Goal: Transaction & Acquisition: Download file/media

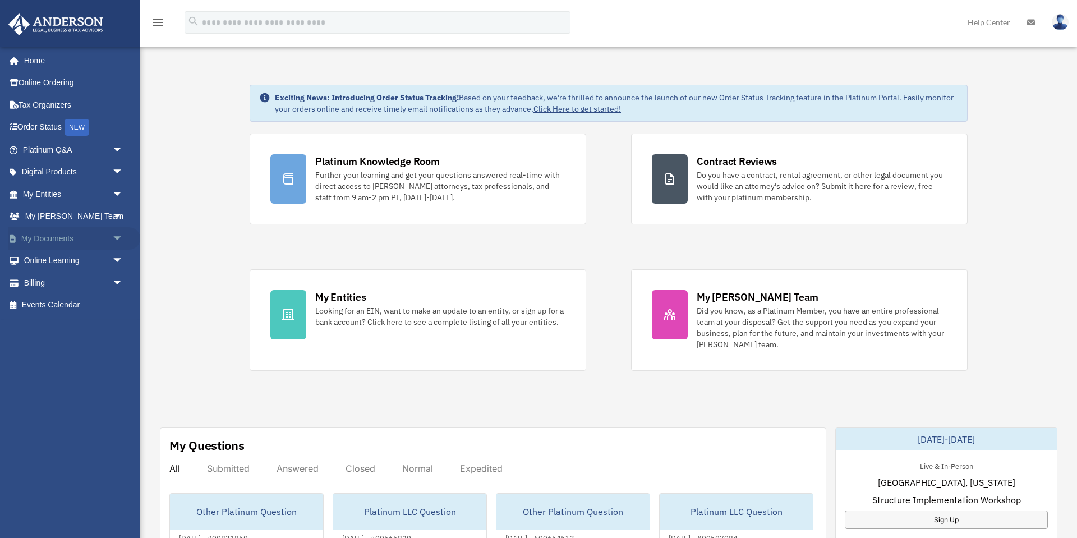
click at [120, 235] on span "arrow_drop_down" at bounding box center [123, 238] width 22 height 23
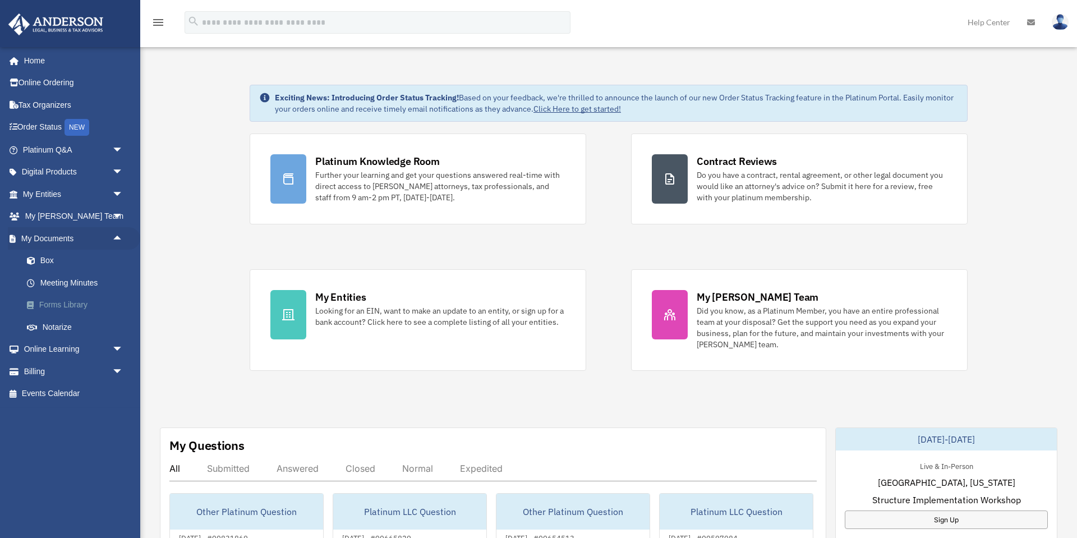
click at [85, 303] on link "Forms Library" at bounding box center [78, 305] width 124 height 22
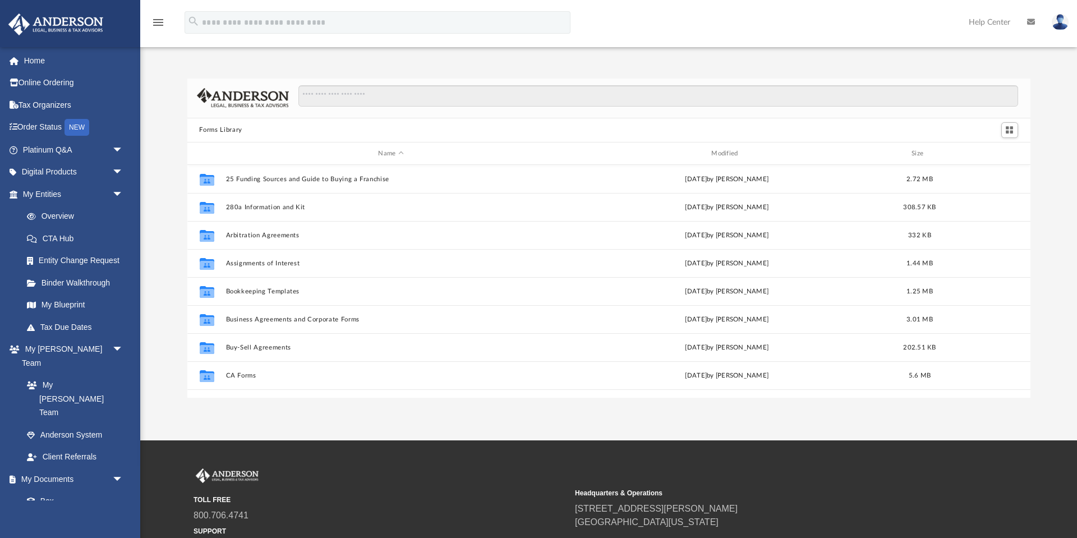
scroll to position [255, 843]
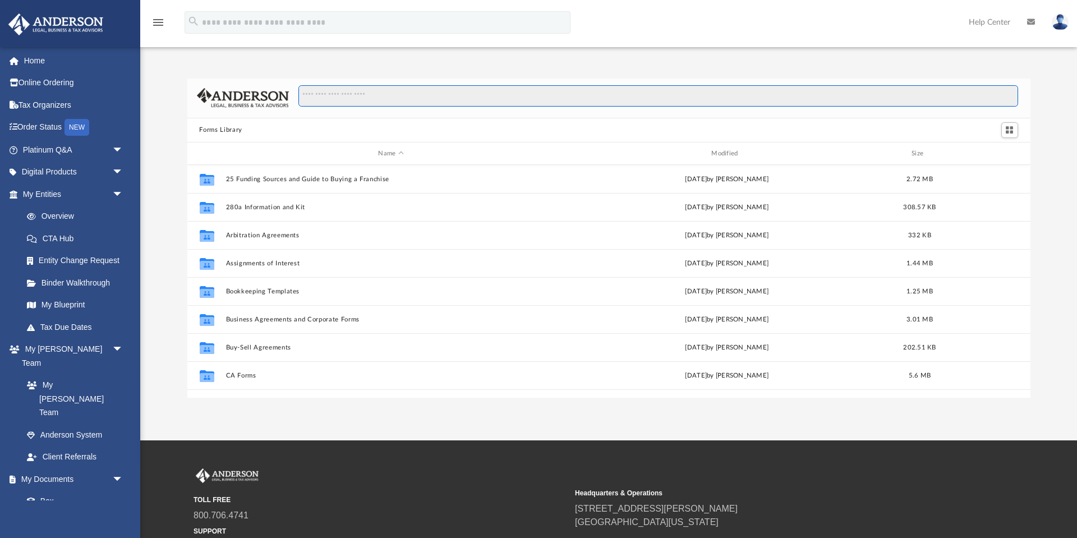
click at [363, 95] on input "Search files and folders" at bounding box center [657, 95] width 719 height 21
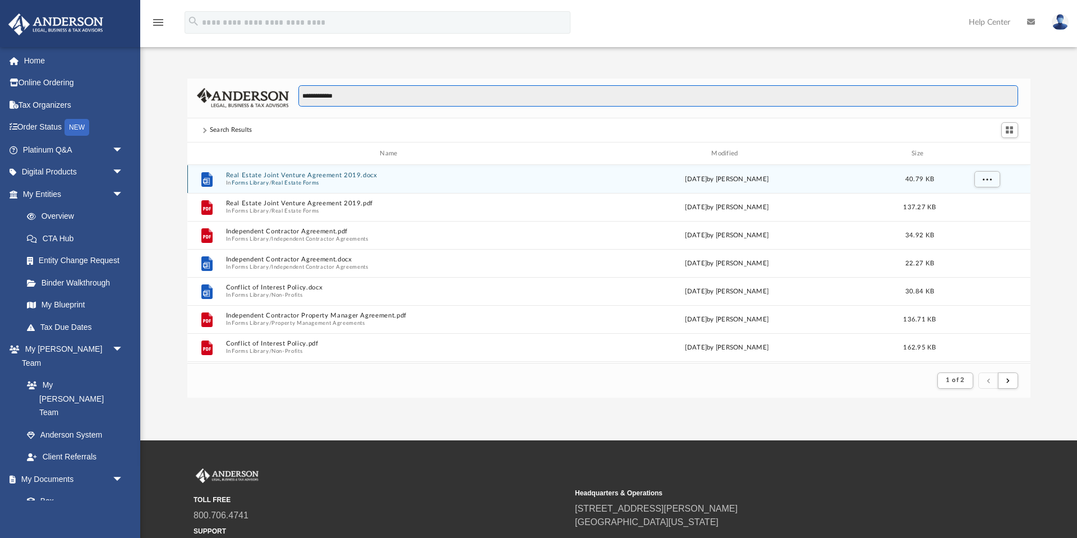
type input "**********"
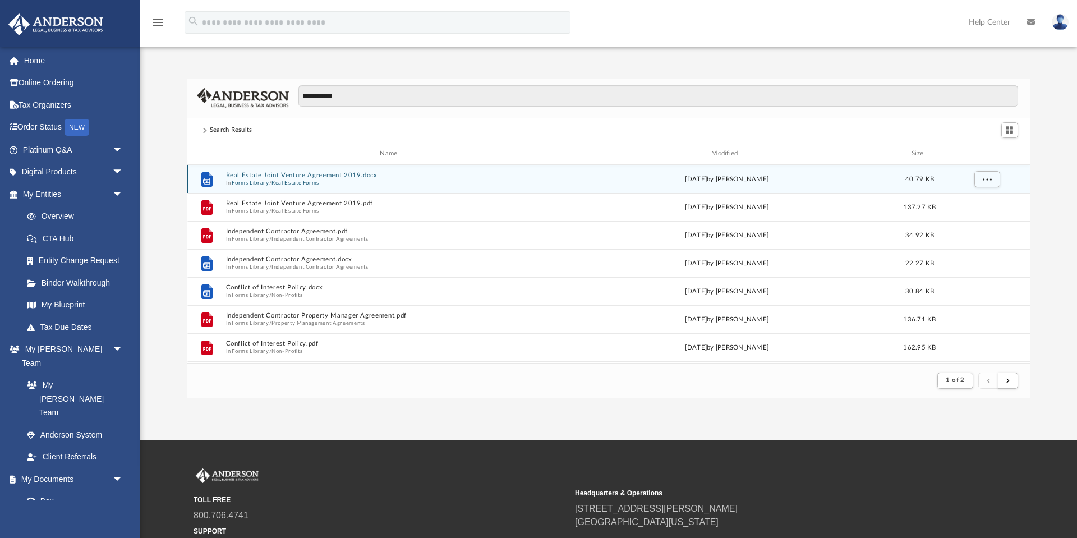
click at [313, 174] on button "Real Estate Joint Venture Agreement 2019.docx" at bounding box center [390, 175] width 331 height 7
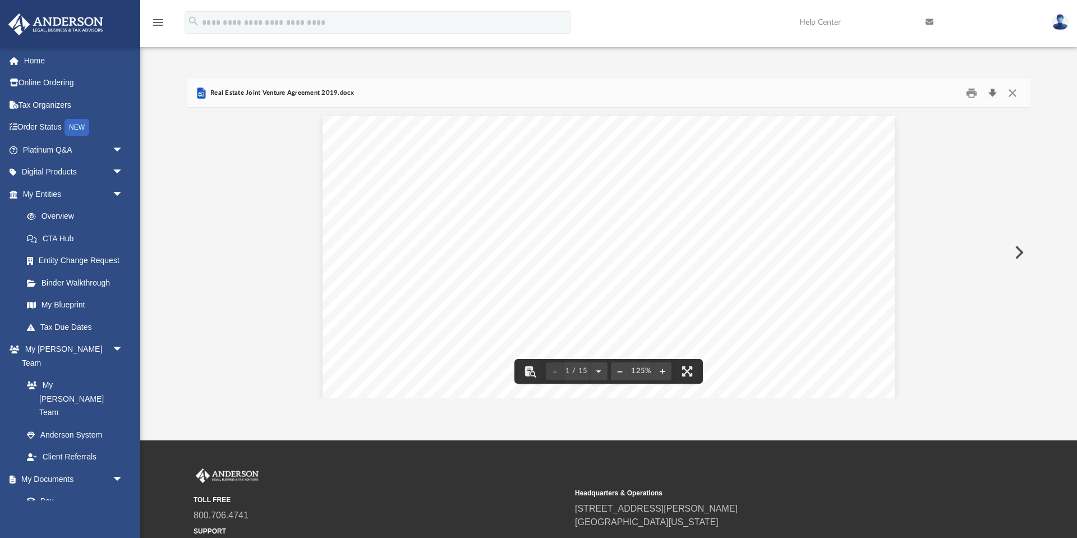
click at [994, 95] on button "Download" at bounding box center [992, 92] width 20 height 17
click at [991, 93] on button "Download" at bounding box center [992, 92] width 20 height 17
click at [1013, 96] on button "Close" at bounding box center [1012, 92] width 20 height 17
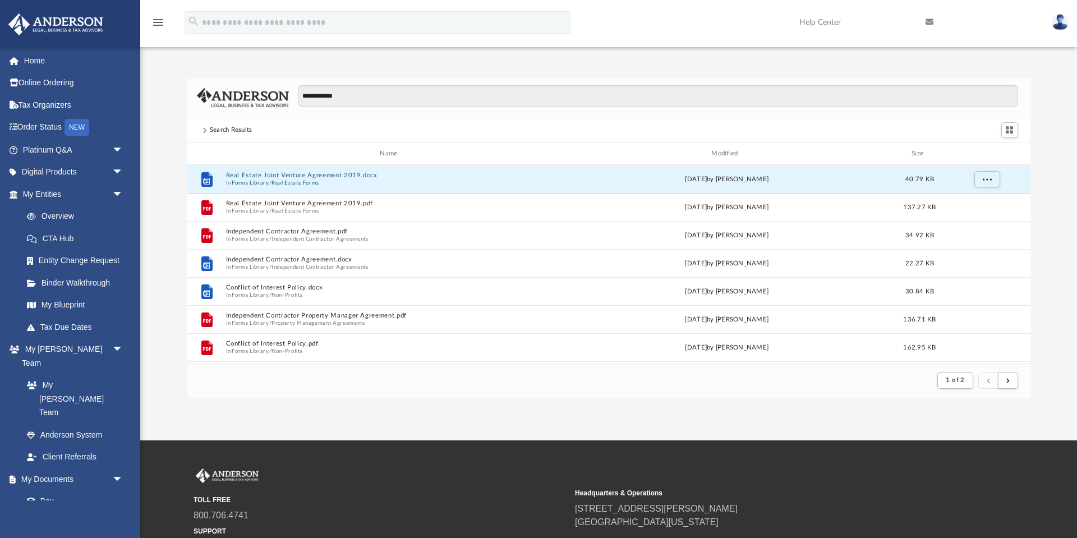
click at [66, 26] on img at bounding box center [55, 24] width 101 height 22
